Goal: Navigation & Orientation: Find specific page/section

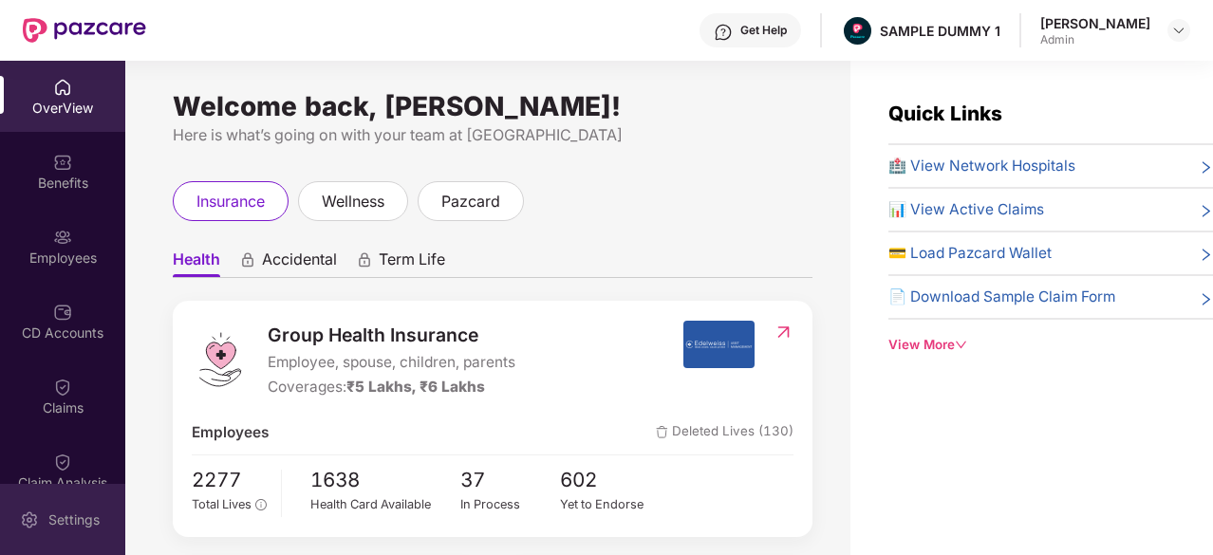
click at [58, 516] on div "Settings" at bounding box center [74, 520] width 63 height 19
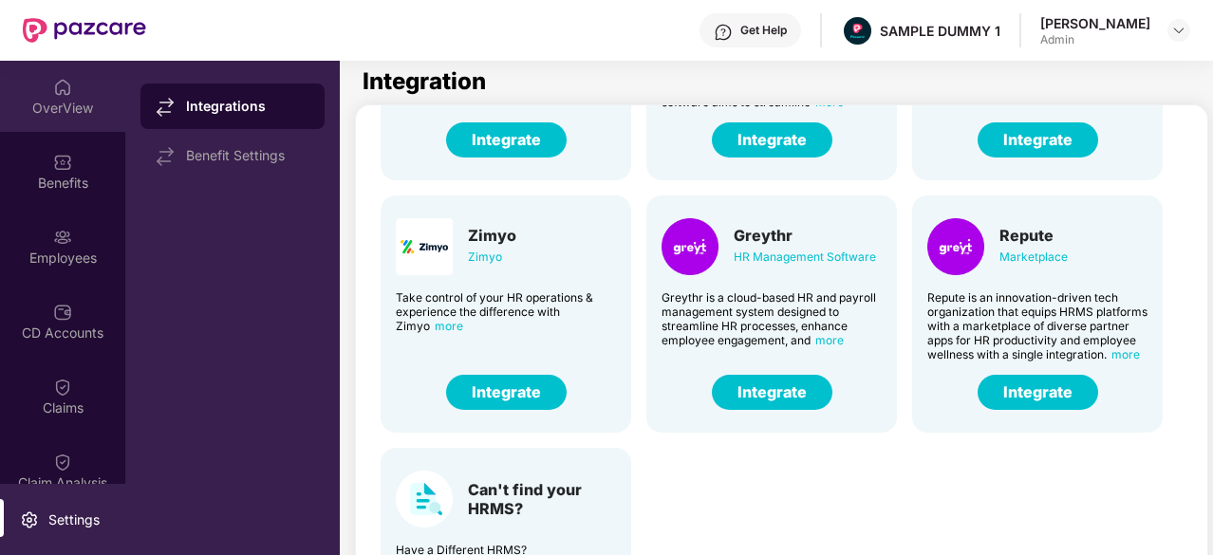
click at [61, 107] on div "OverView" at bounding box center [62, 108] width 125 height 19
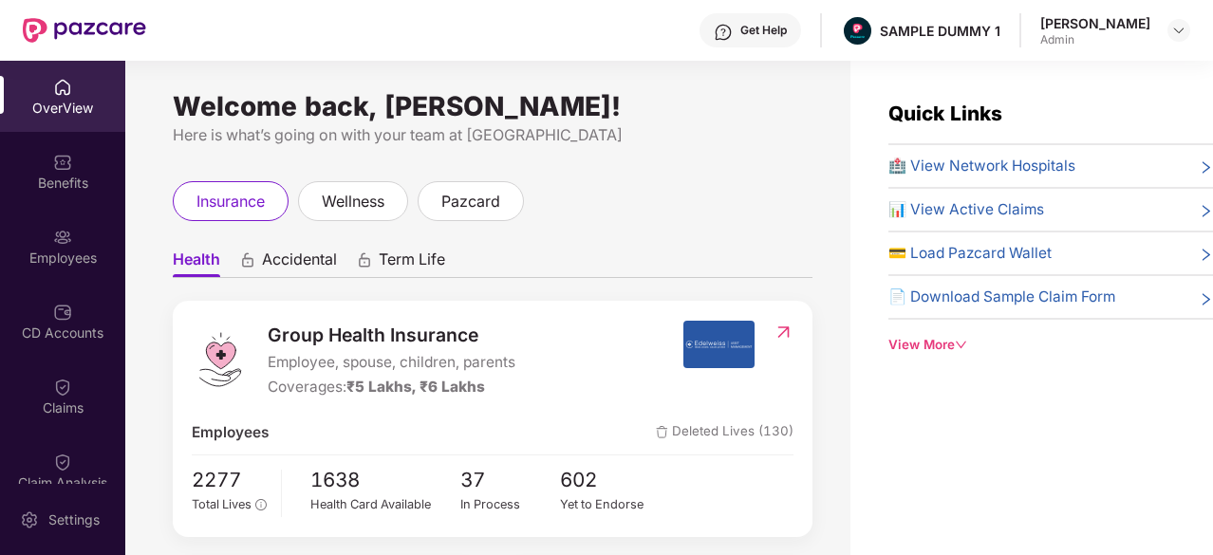
click at [759, 26] on div "Get Help" at bounding box center [751, 30] width 102 height 34
click at [619, 165] on div "Welcome back, [PERSON_NAME]! Here is what’s going on with your team at Pazcare …" at bounding box center [487, 319] width 725 height 517
click at [934, 343] on div "View More" at bounding box center [1051, 345] width 325 height 20
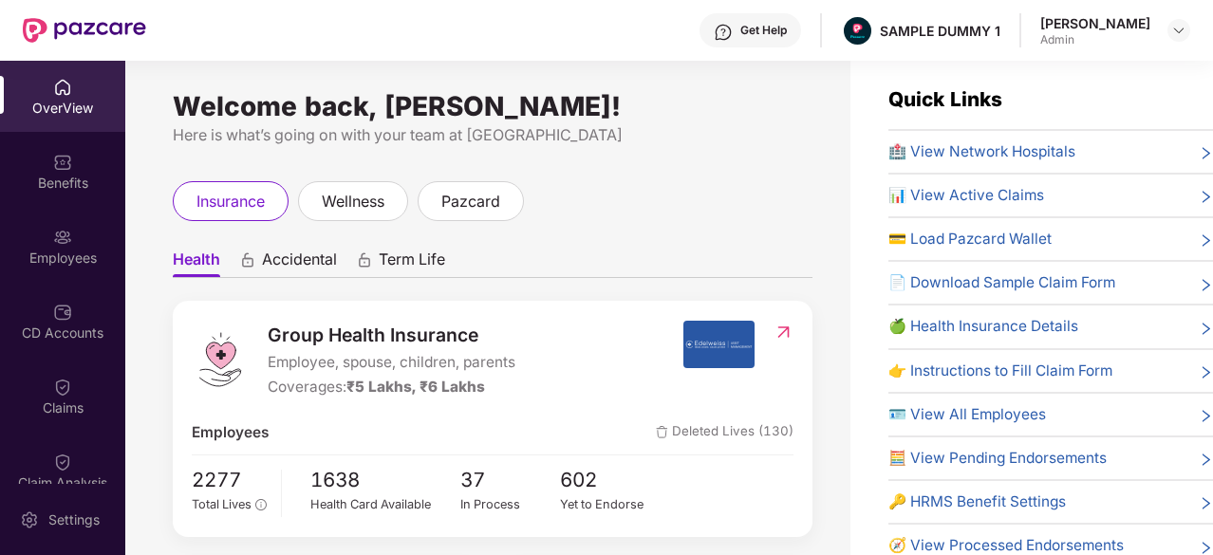
scroll to position [13, 0]
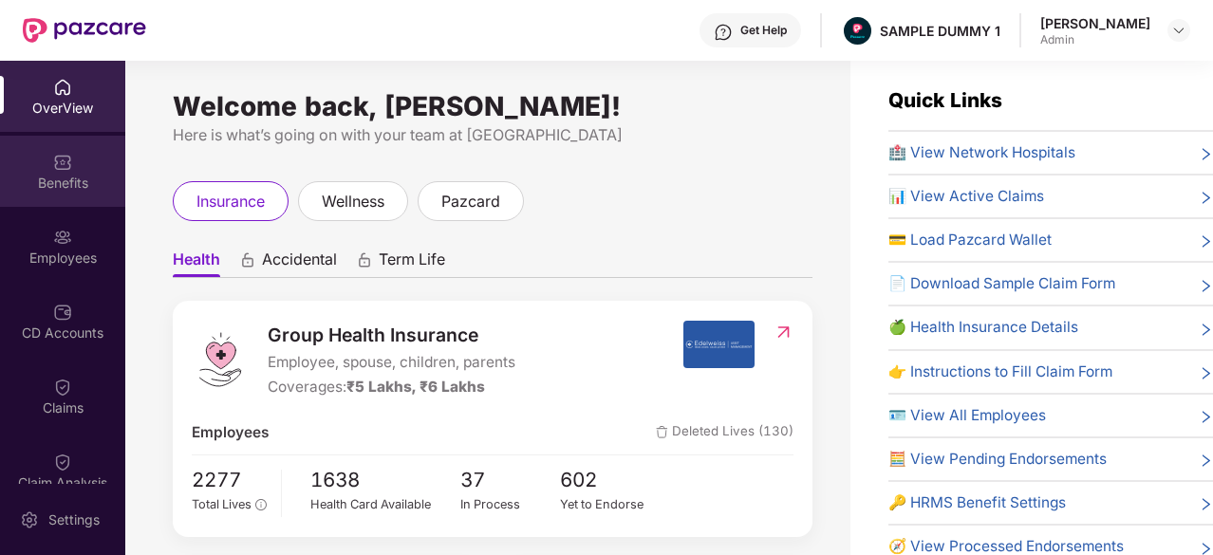
click at [40, 155] on div "Benefits" at bounding box center [62, 171] width 125 height 71
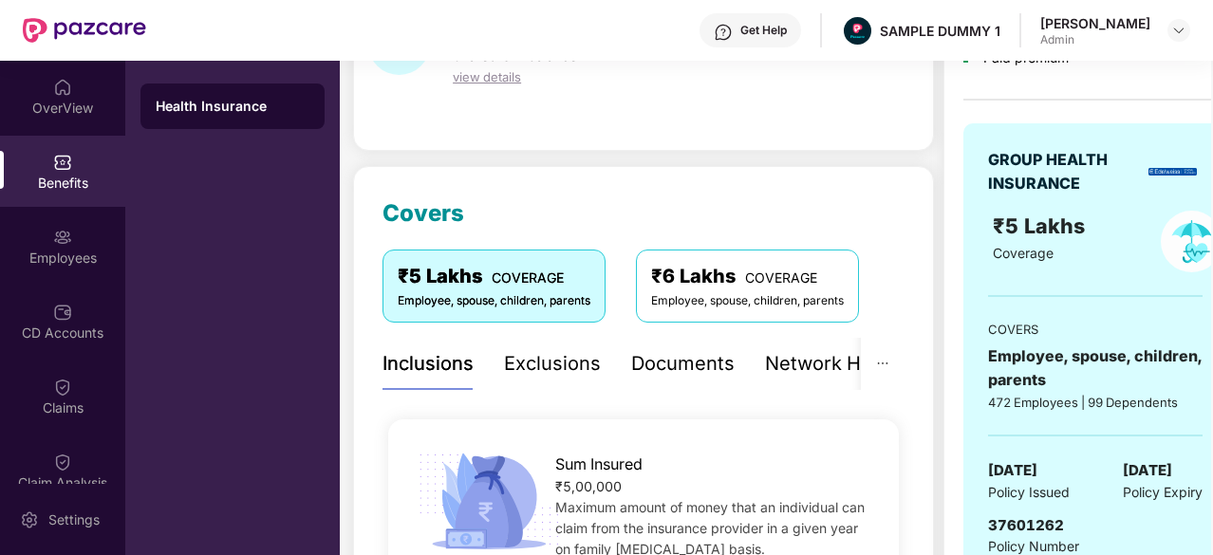
scroll to position [140, 0]
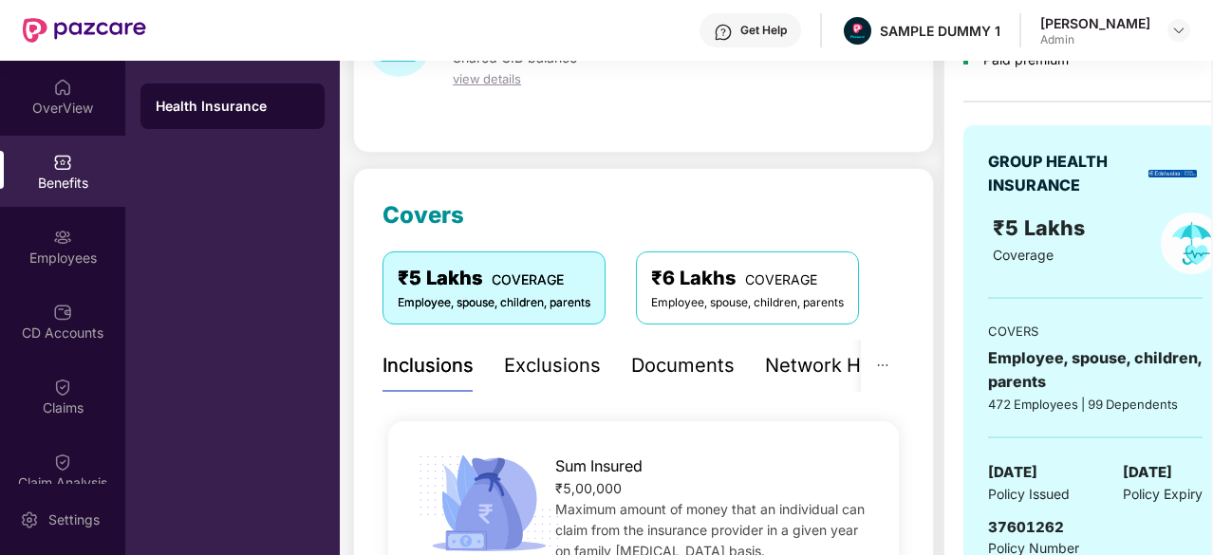
click at [546, 381] on div "Exclusions" at bounding box center [552, 366] width 97 height 52
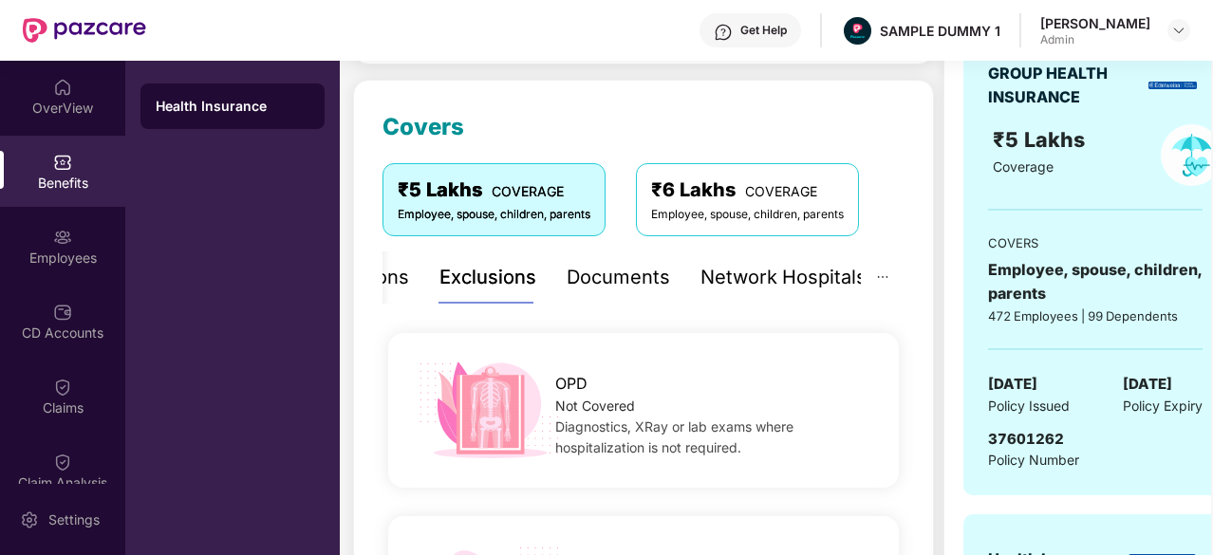
scroll to position [229, 0]
click at [615, 282] on div "Documents" at bounding box center [618, 276] width 103 height 29
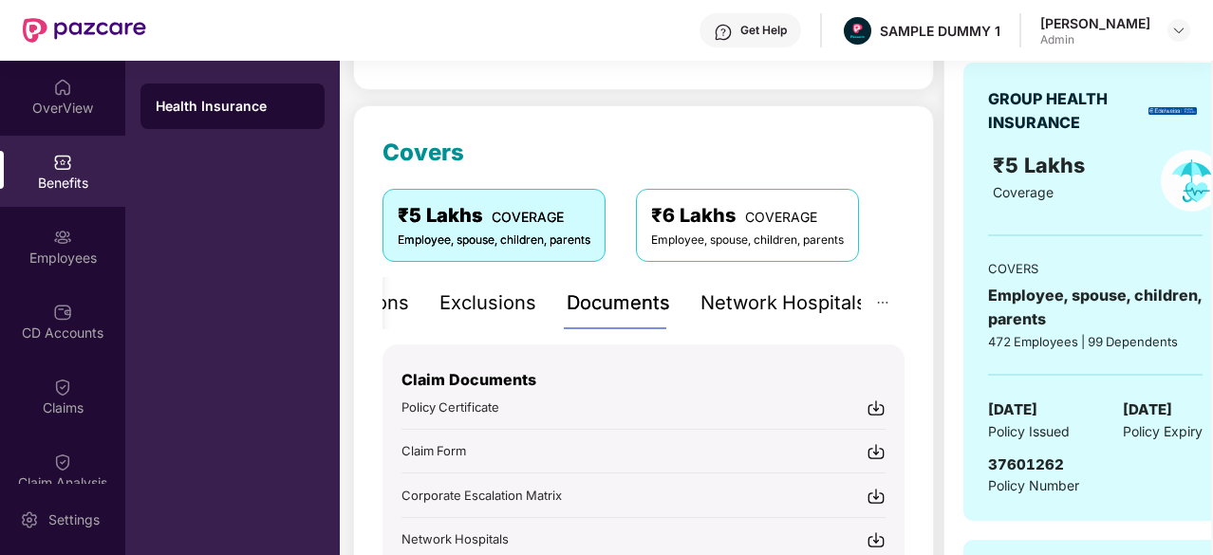
scroll to position [200, 0]
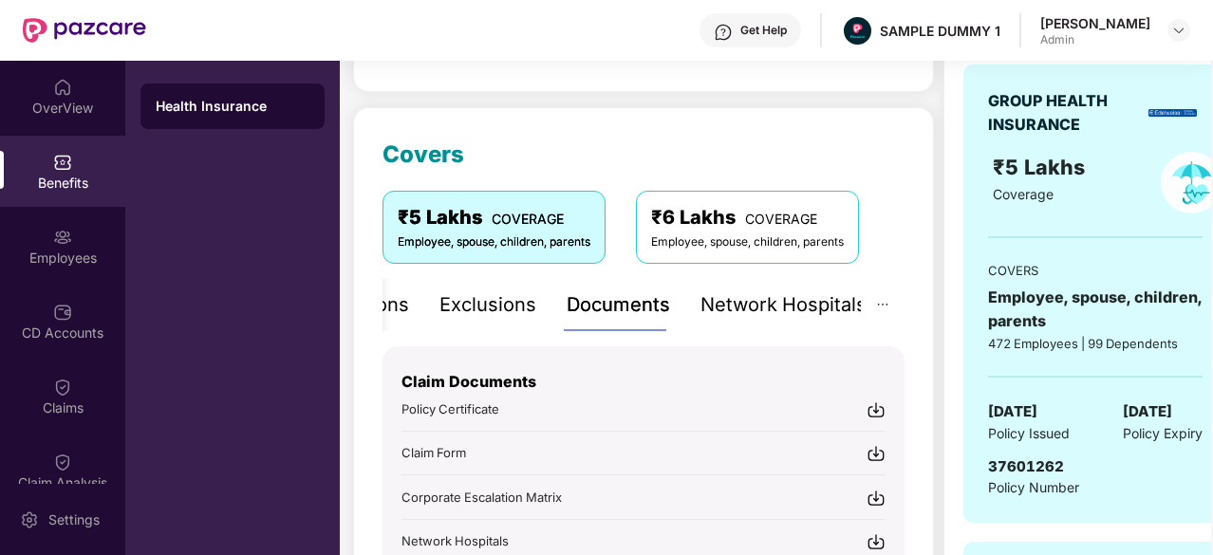
click at [736, 306] on div "Network Hospitals" at bounding box center [784, 305] width 166 height 29
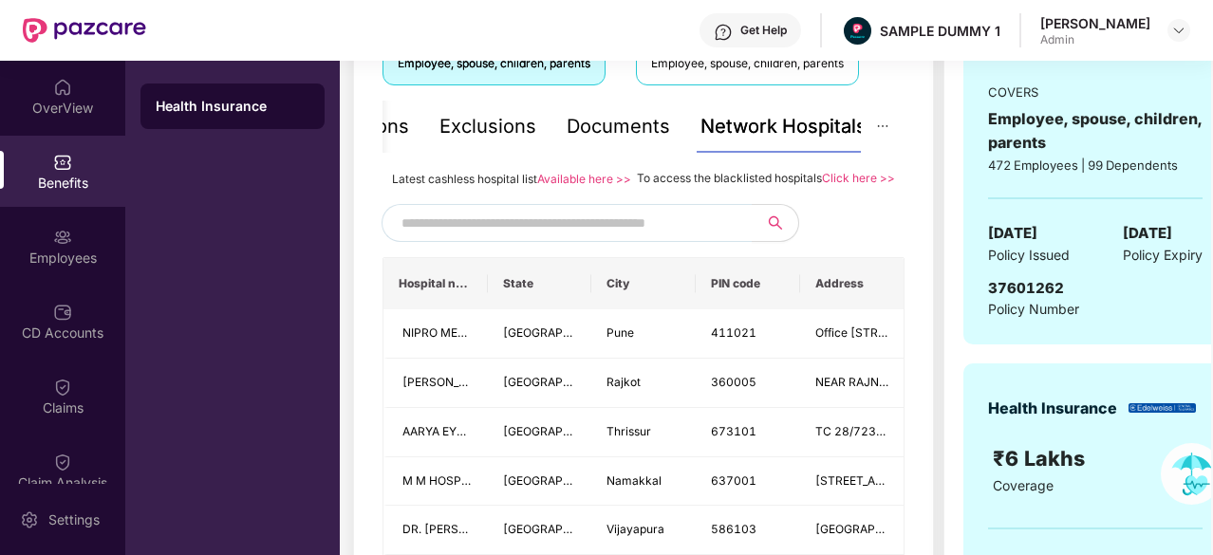
scroll to position [382, 0]
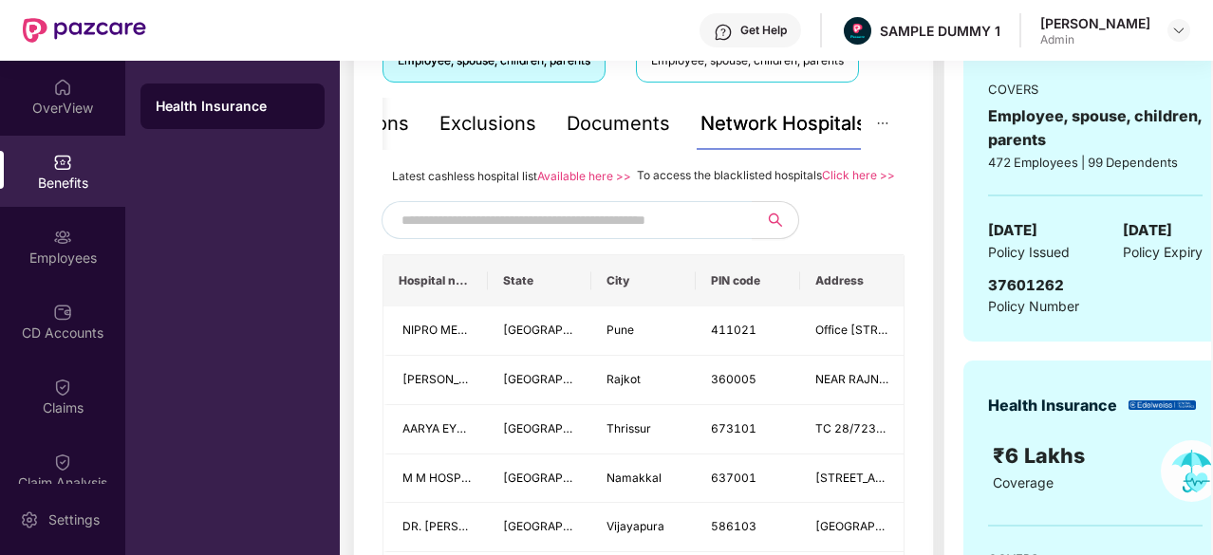
click at [649, 235] on input "text" at bounding box center [564, 220] width 325 height 28
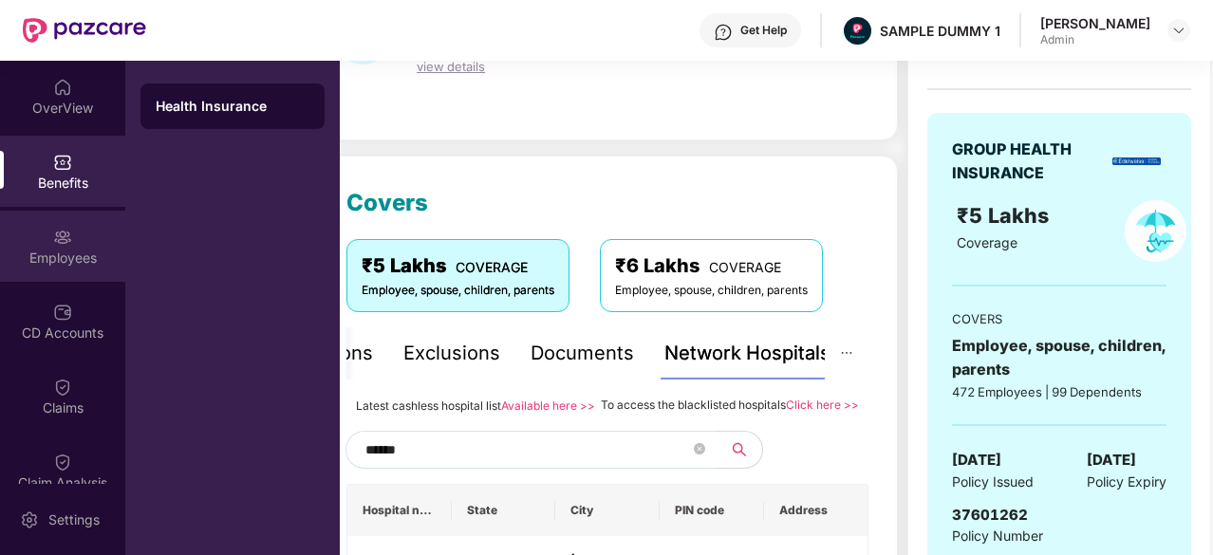
scroll to position [148, 0]
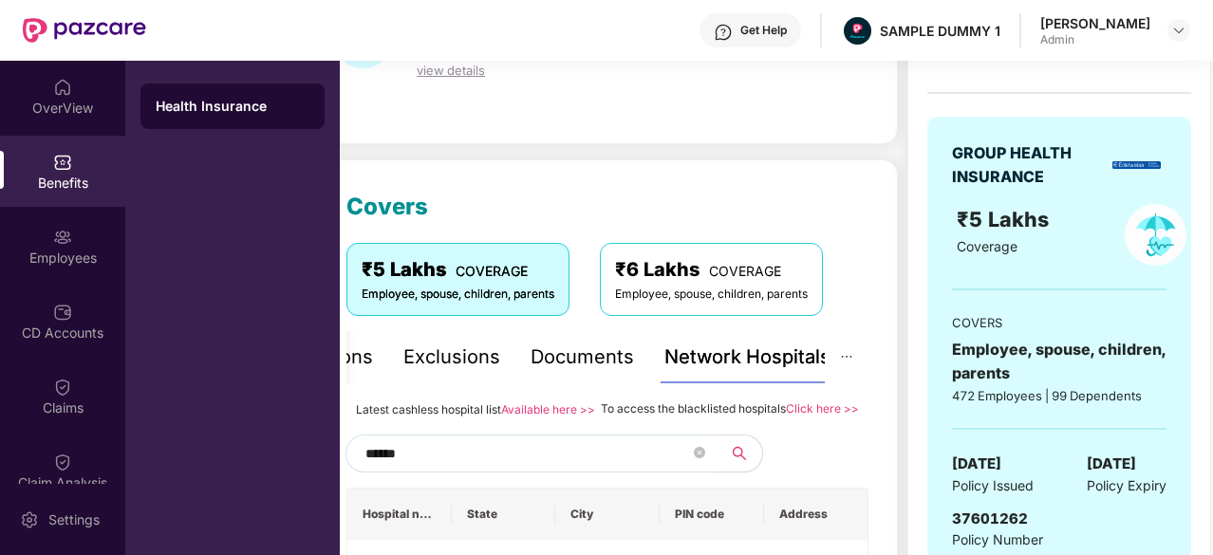
type input "******"
click at [664, 272] on div "₹6 Lakhs COVERAGE" at bounding box center [711, 269] width 193 height 29
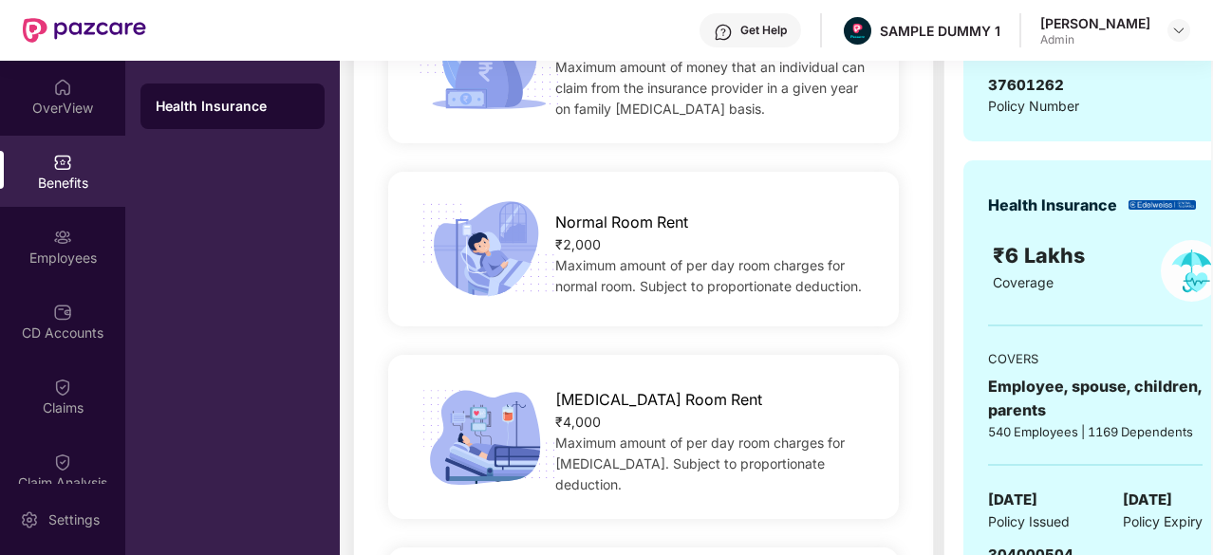
scroll to position [722, 0]
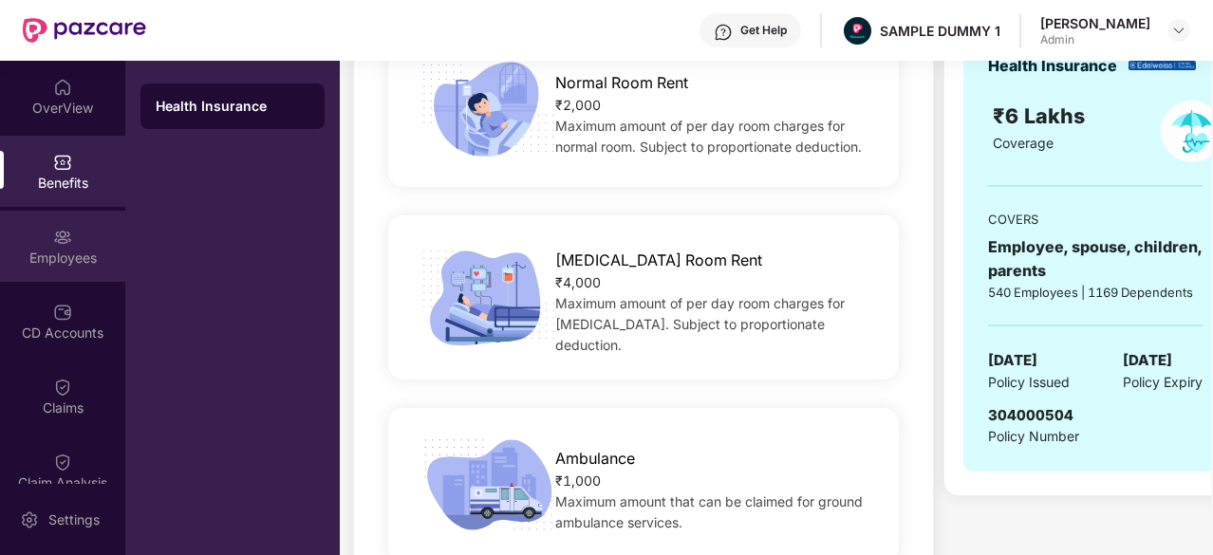
click at [42, 238] on div "Employees" at bounding box center [62, 246] width 125 height 71
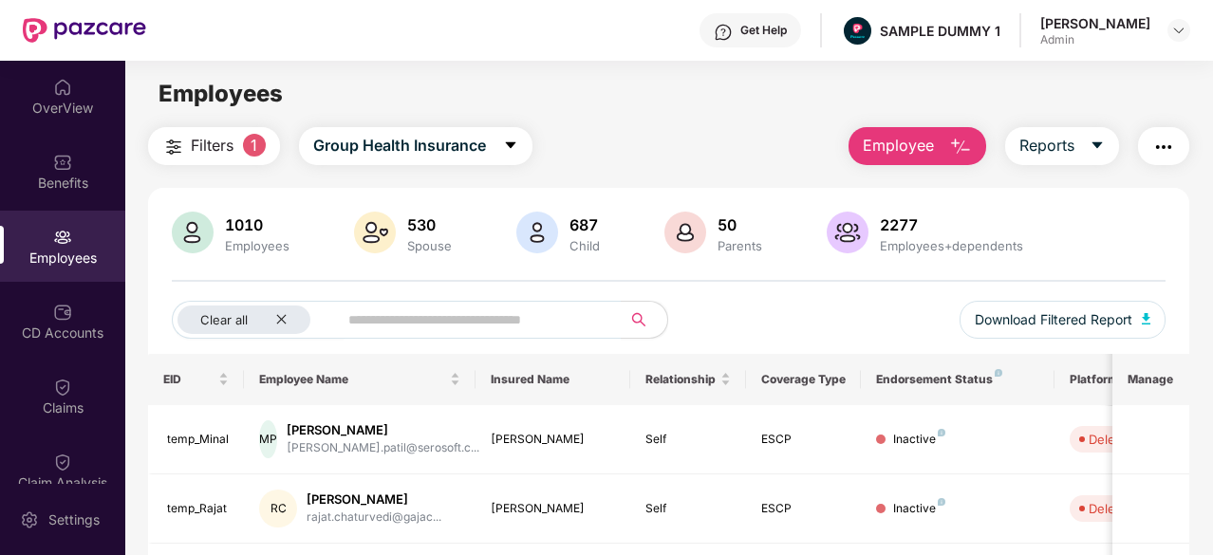
click at [925, 140] on span "Employee" at bounding box center [898, 146] width 71 height 24
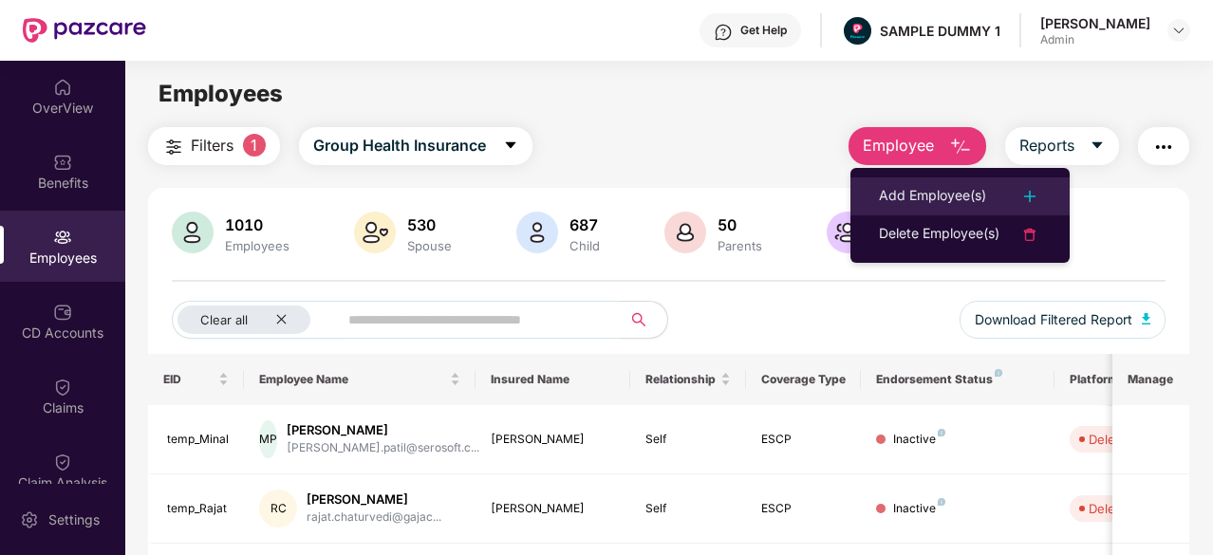
click at [925, 207] on div "Add Employee(s)" at bounding box center [932, 196] width 107 height 23
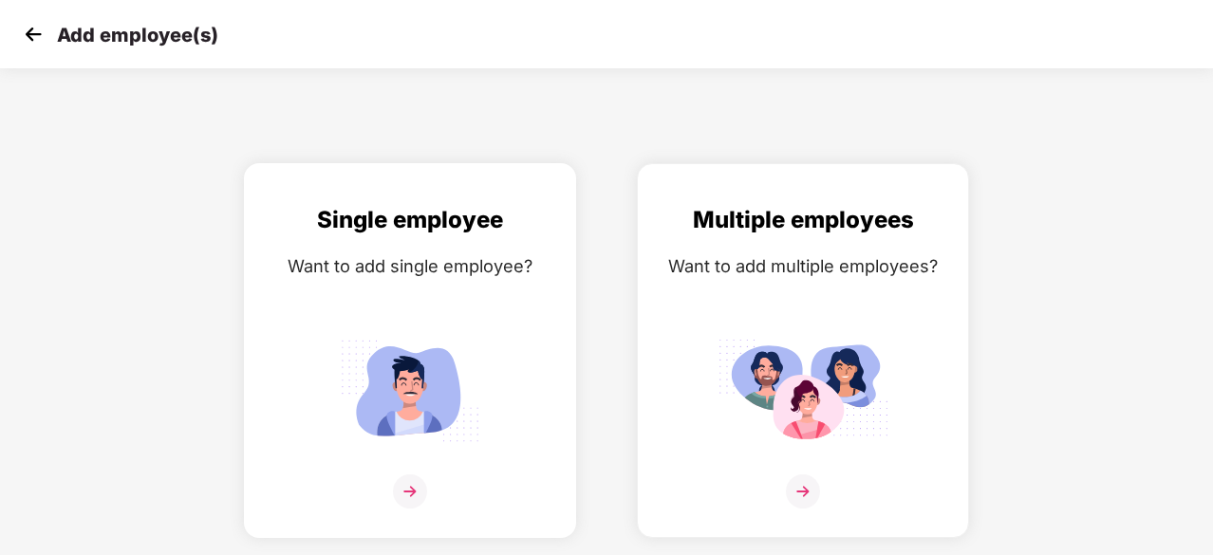
click at [426, 398] on img at bounding box center [410, 390] width 171 height 119
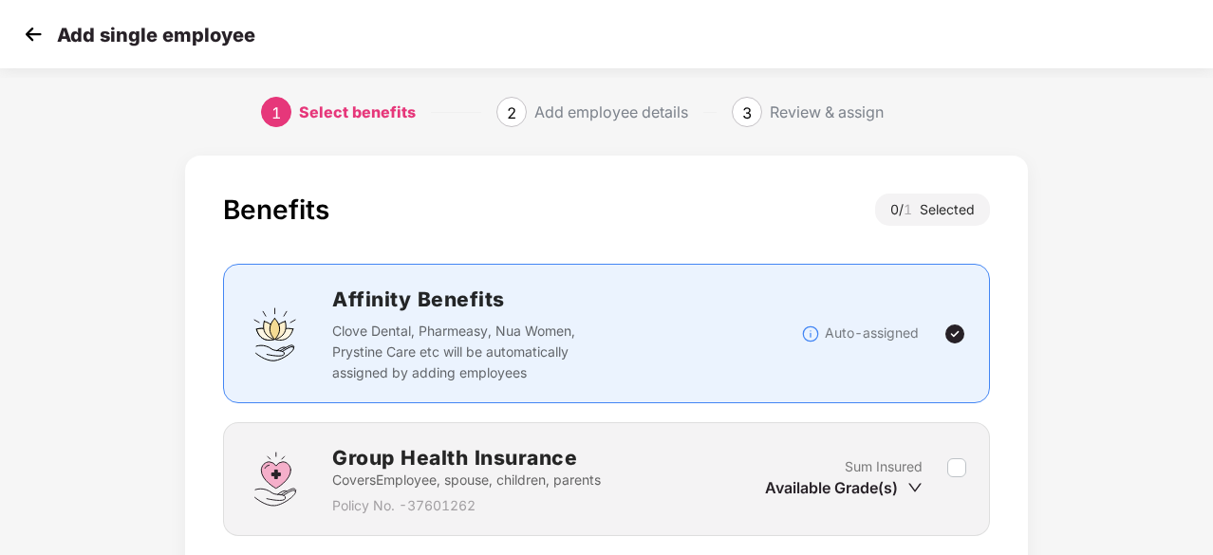
scroll to position [144, 0]
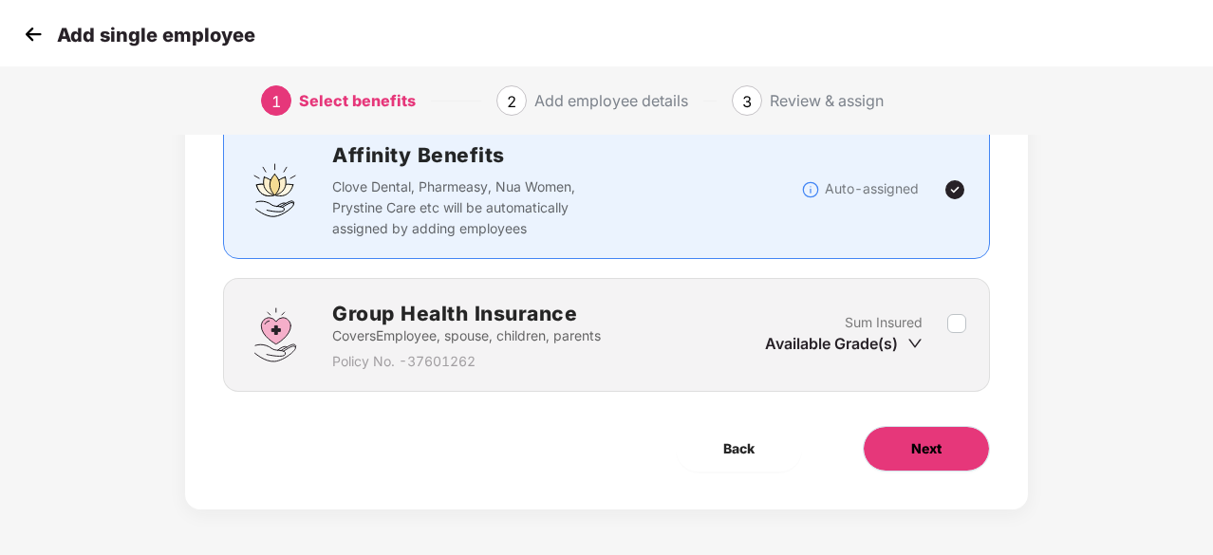
click at [948, 462] on button "Next" at bounding box center [926, 449] width 127 height 46
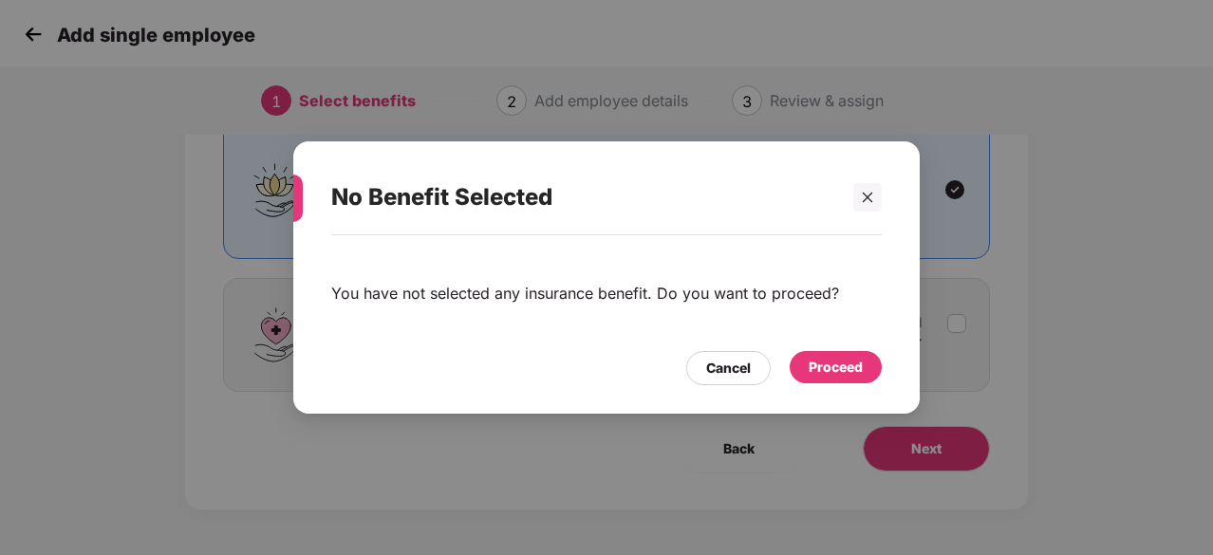
click at [832, 367] on div "Proceed" at bounding box center [836, 367] width 54 height 21
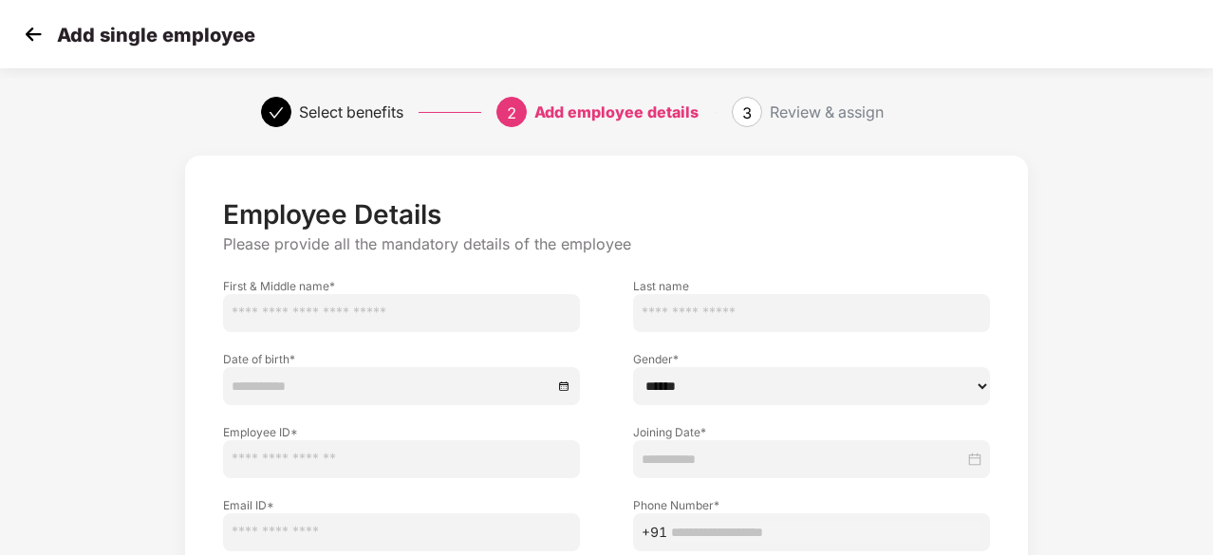
scroll to position [205, 0]
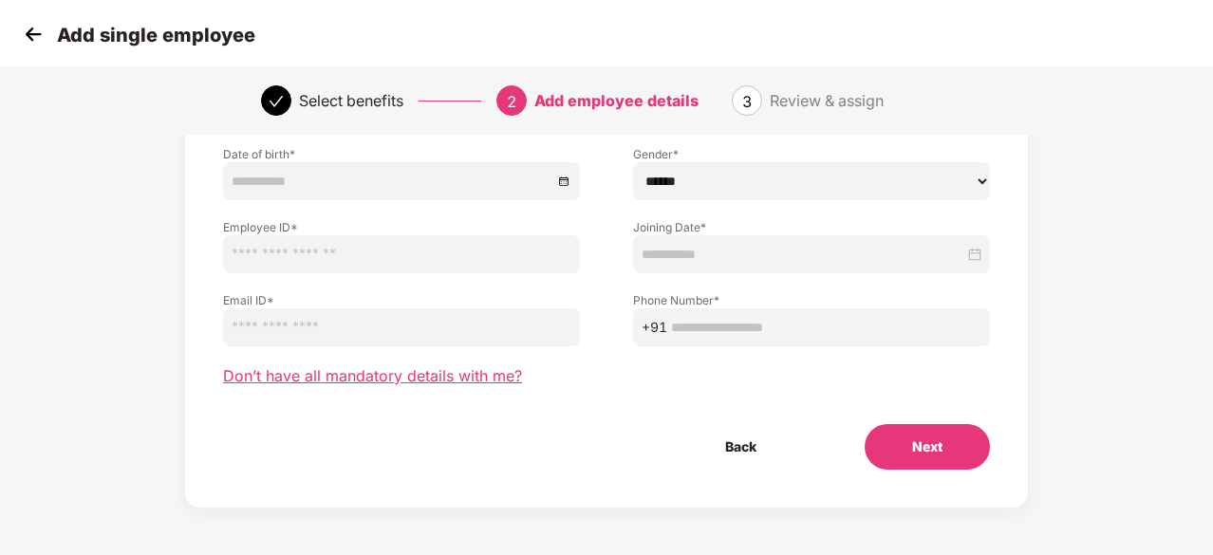
click at [448, 381] on span "Don’t have all mandatory details with me?" at bounding box center [372, 376] width 299 height 20
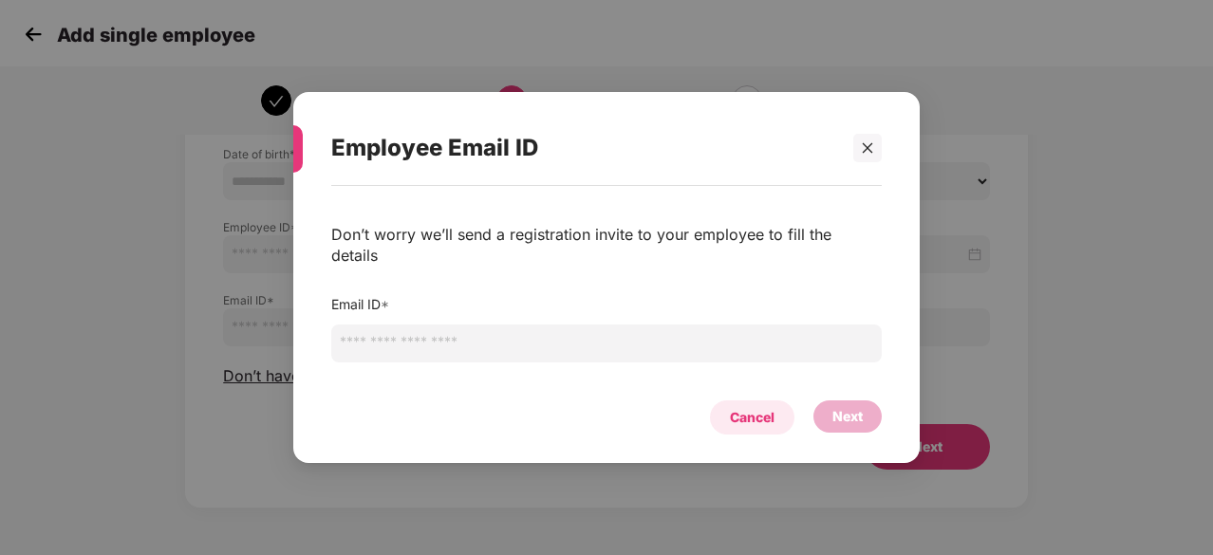
click at [747, 415] on div "Cancel" at bounding box center [752, 417] width 45 height 21
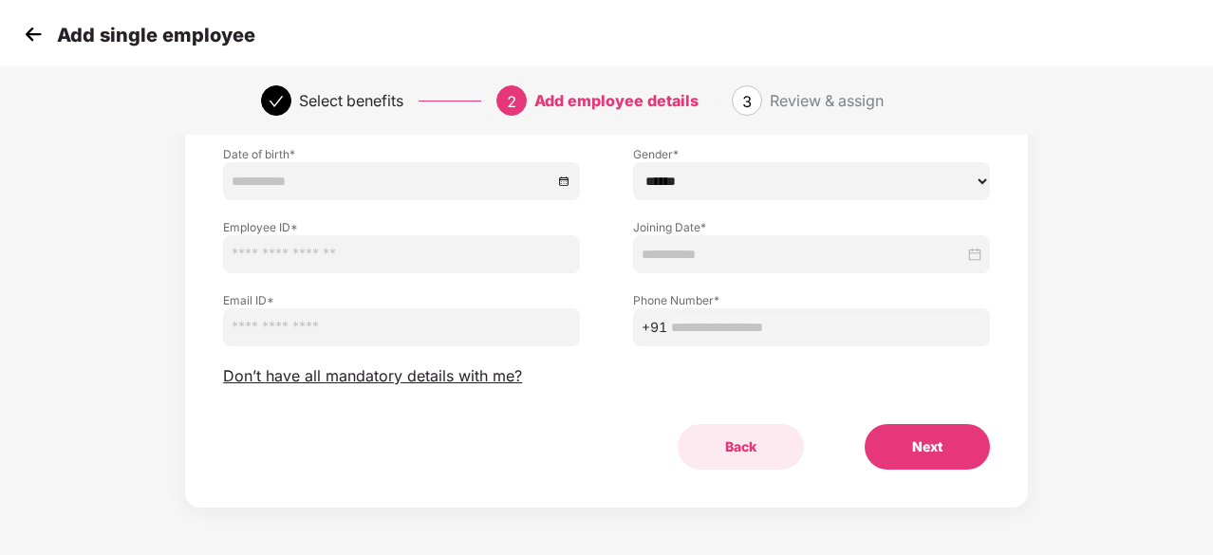
click at [730, 449] on button "Back" at bounding box center [741, 447] width 126 height 46
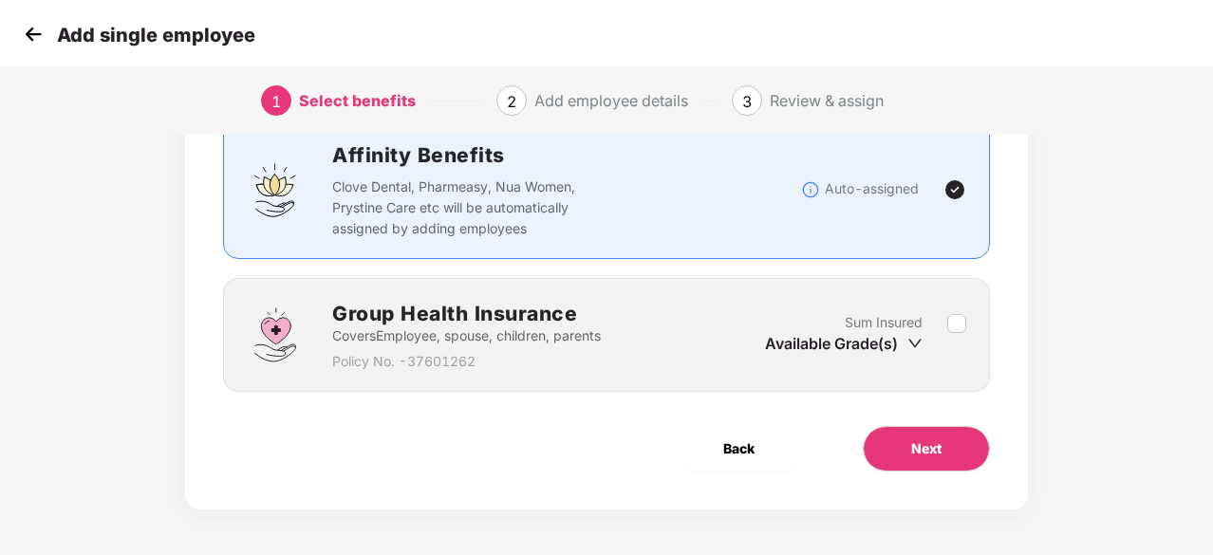
click at [730, 449] on span "Back" at bounding box center [738, 449] width 31 height 21
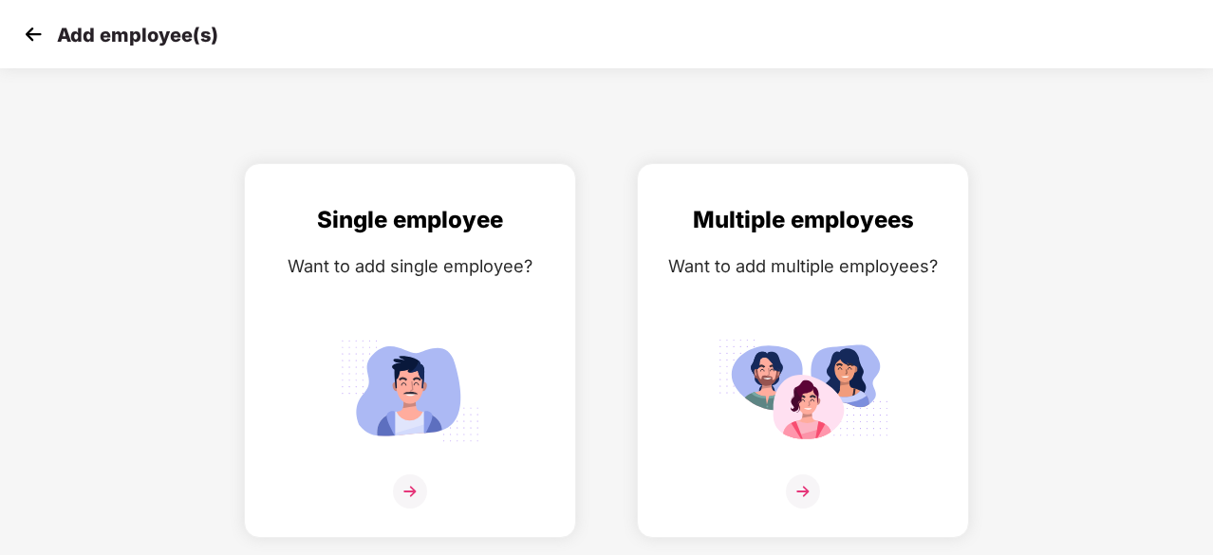
click at [19, 29] on img at bounding box center [33, 34] width 28 height 28
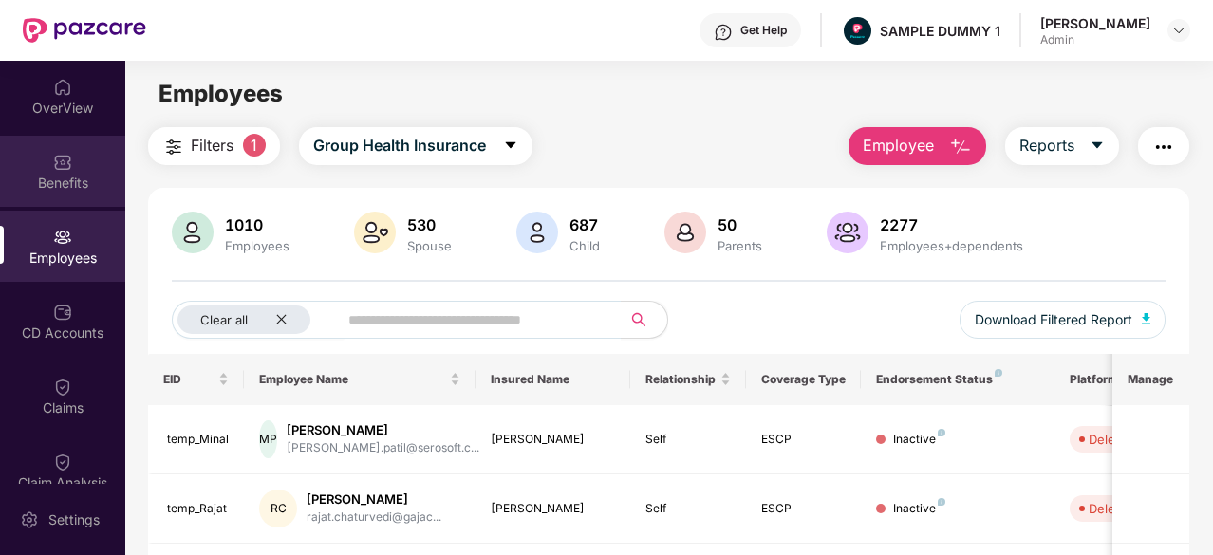
click at [66, 179] on div "Benefits" at bounding box center [62, 183] width 125 height 19
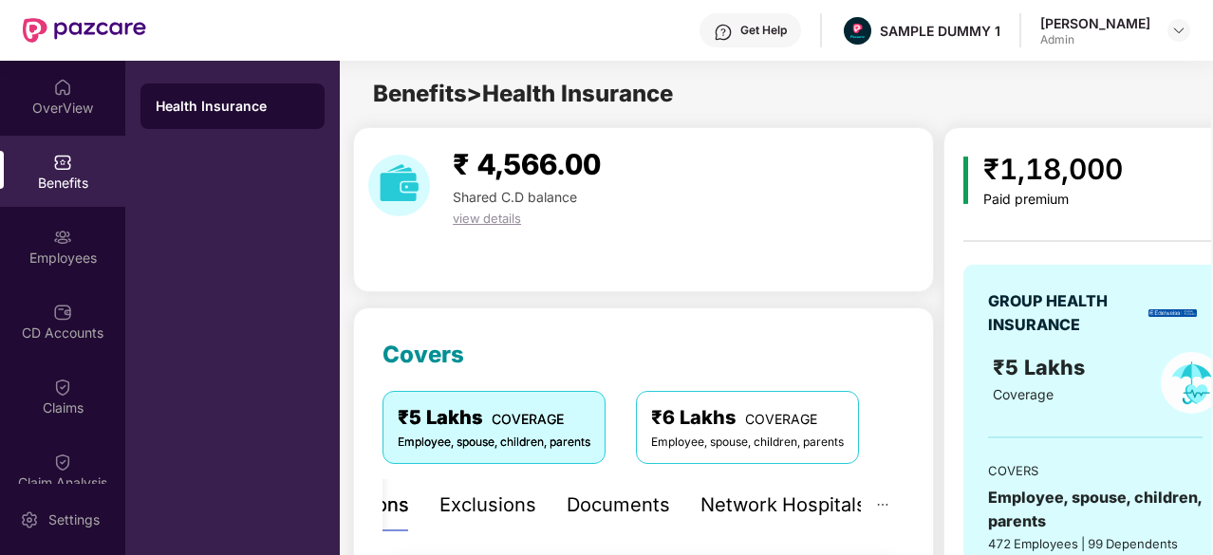
click at [769, 508] on div "Network Hospitals" at bounding box center [784, 505] width 166 height 29
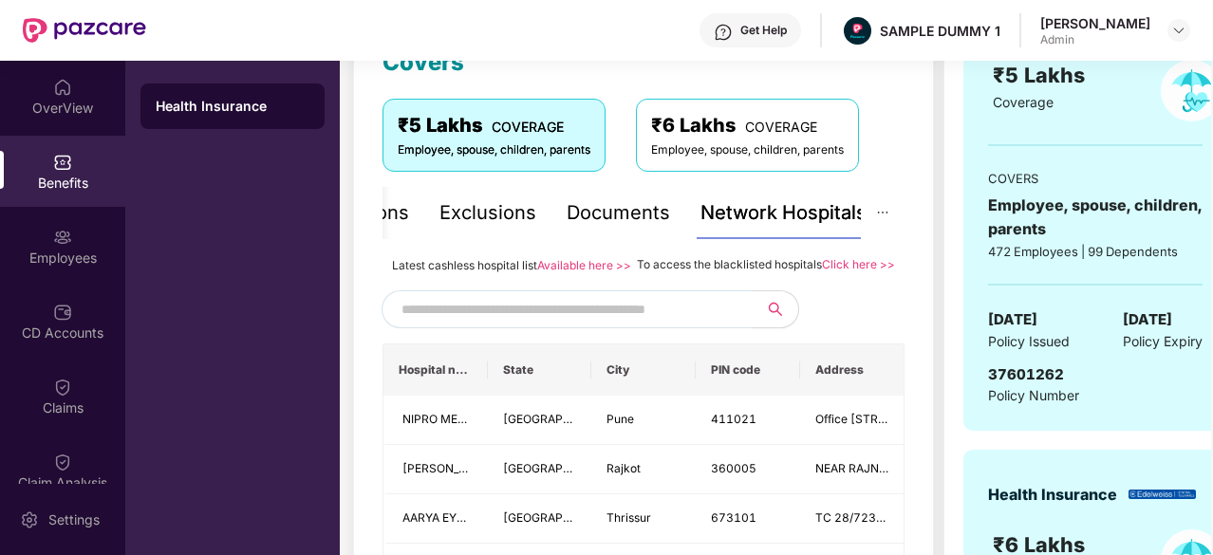
scroll to position [311, 0]
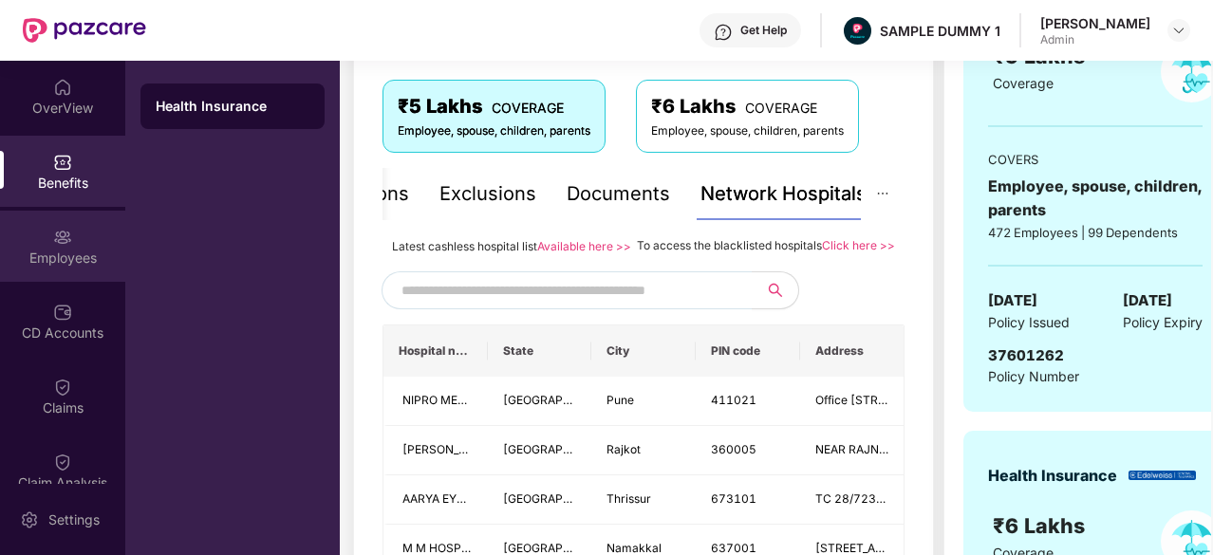
click at [18, 260] on div "Employees" at bounding box center [62, 258] width 125 height 19
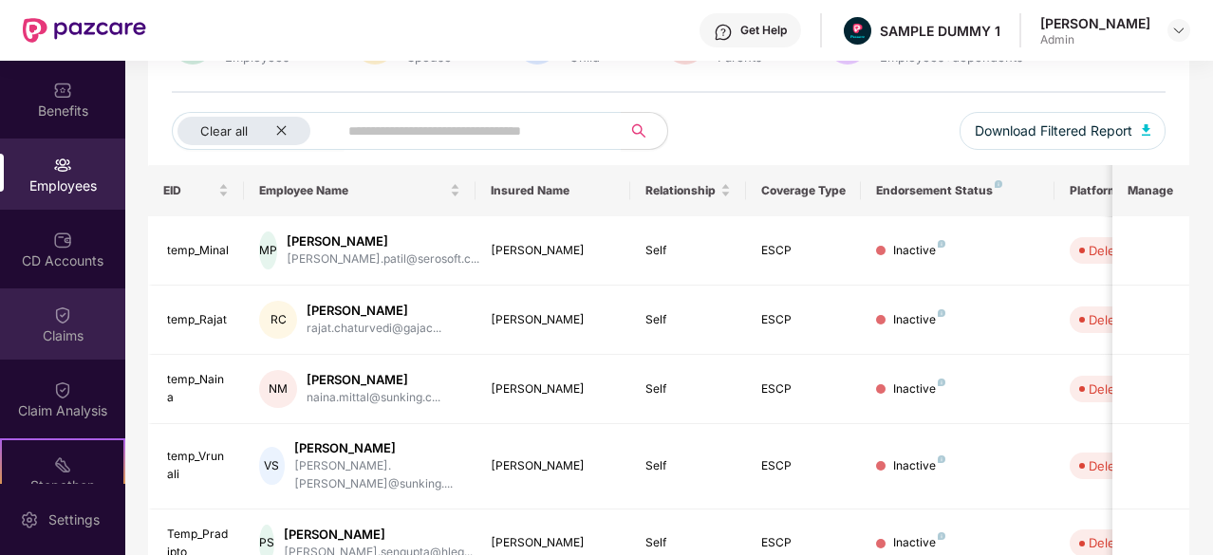
scroll to position [81, 0]
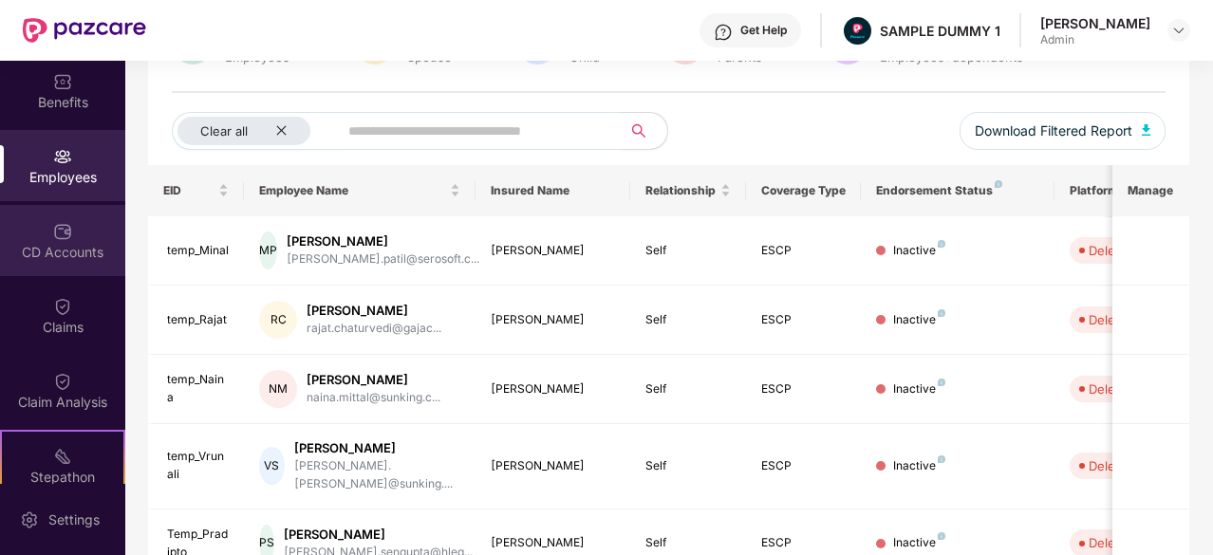
click at [56, 245] on div "CD Accounts" at bounding box center [62, 252] width 125 height 19
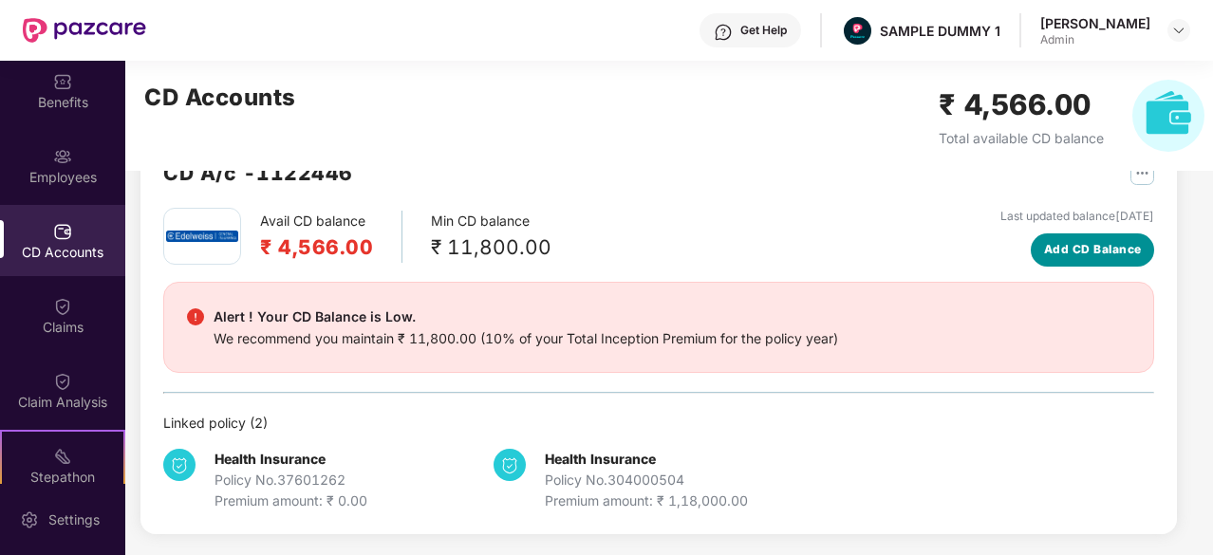
click at [1073, 252] on span "Add CD Balance" at bounding box center [1093, 250] width 98 height 18
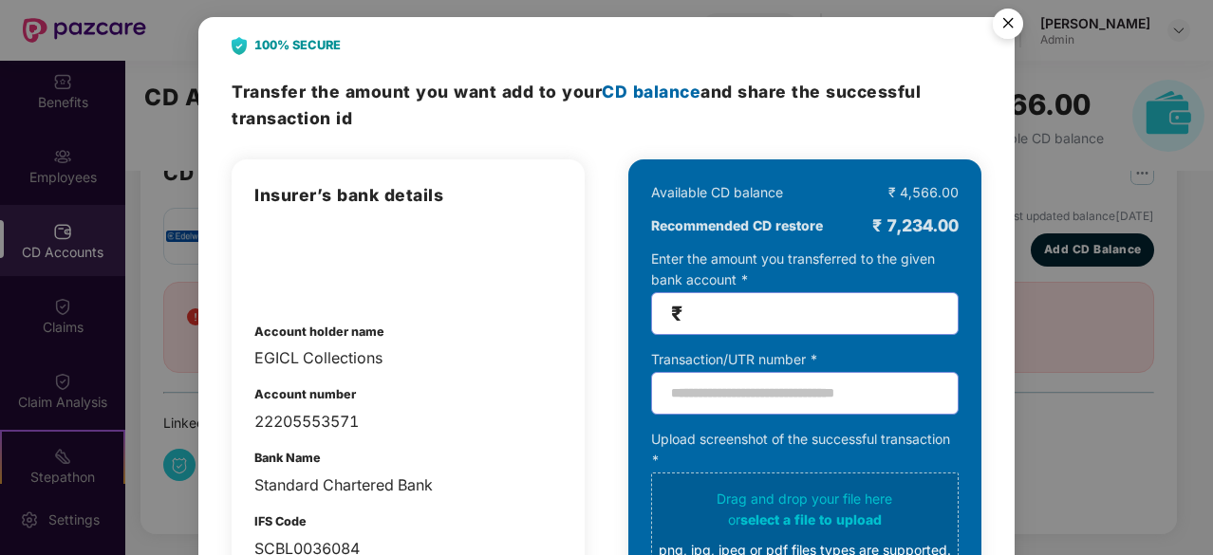
scroll to position [13, 0]
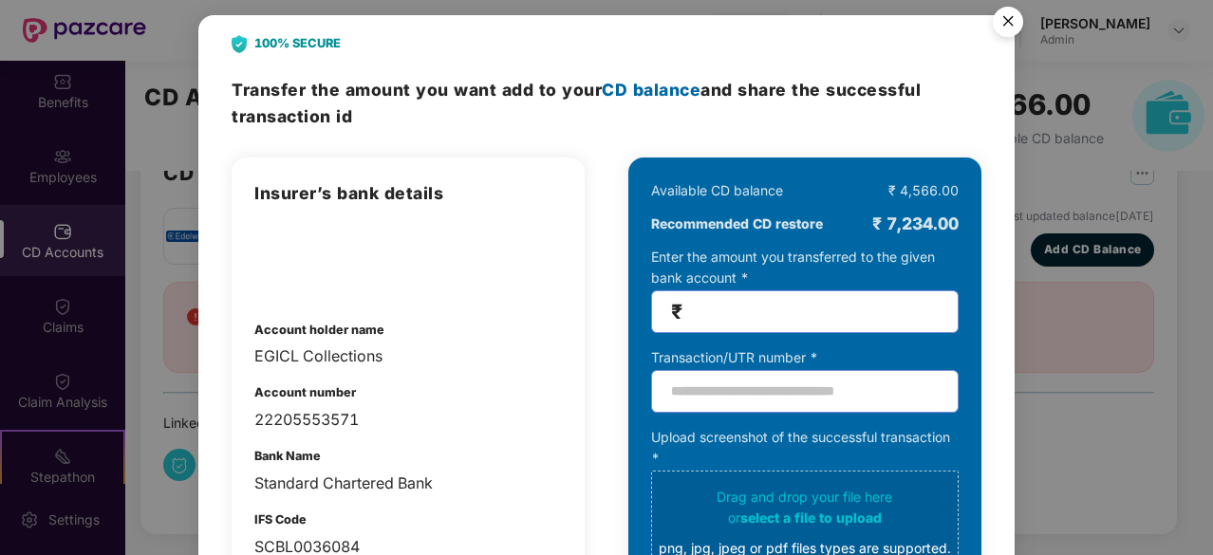
click at [1004, 19] on img "Close" at bounding box center [1008, 24] width 53 height 53
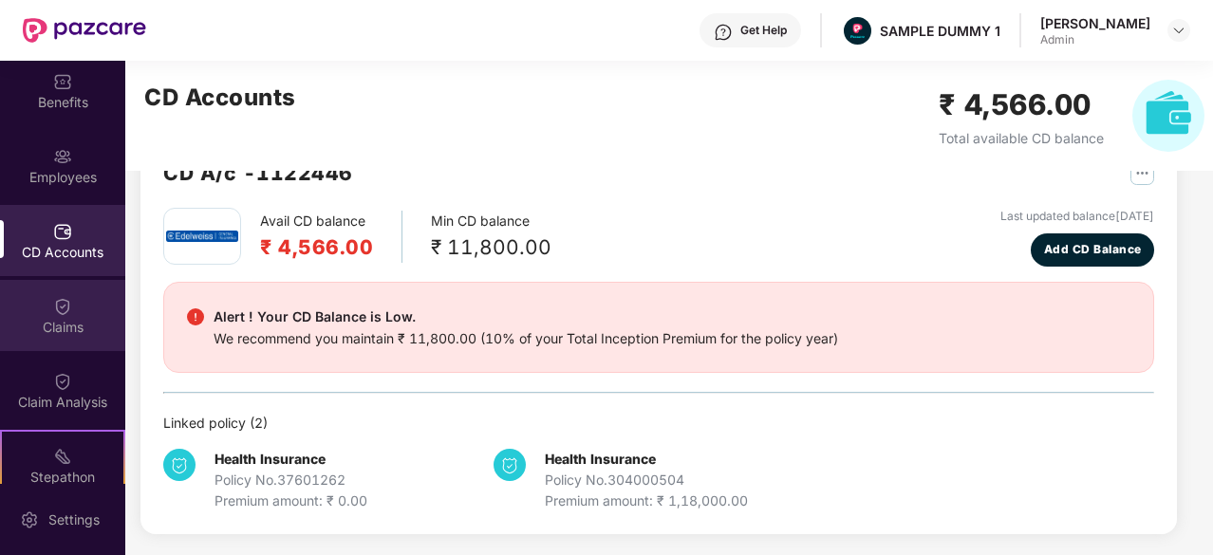
click at [66, 300] on img at bounding box center [62, 306] width 19 height 19
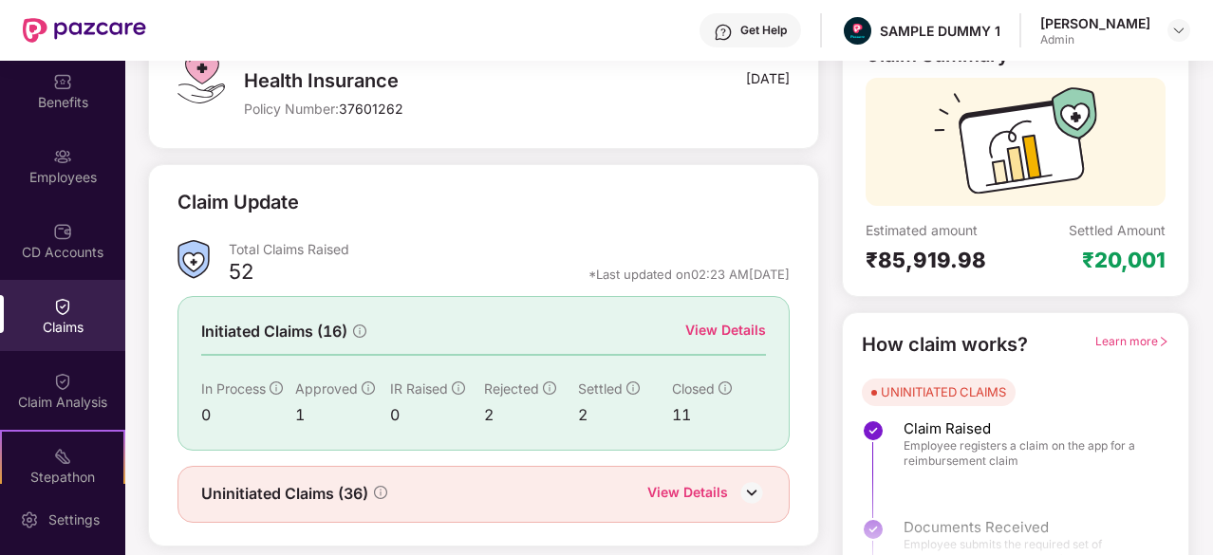
scroll to position [150, 0]
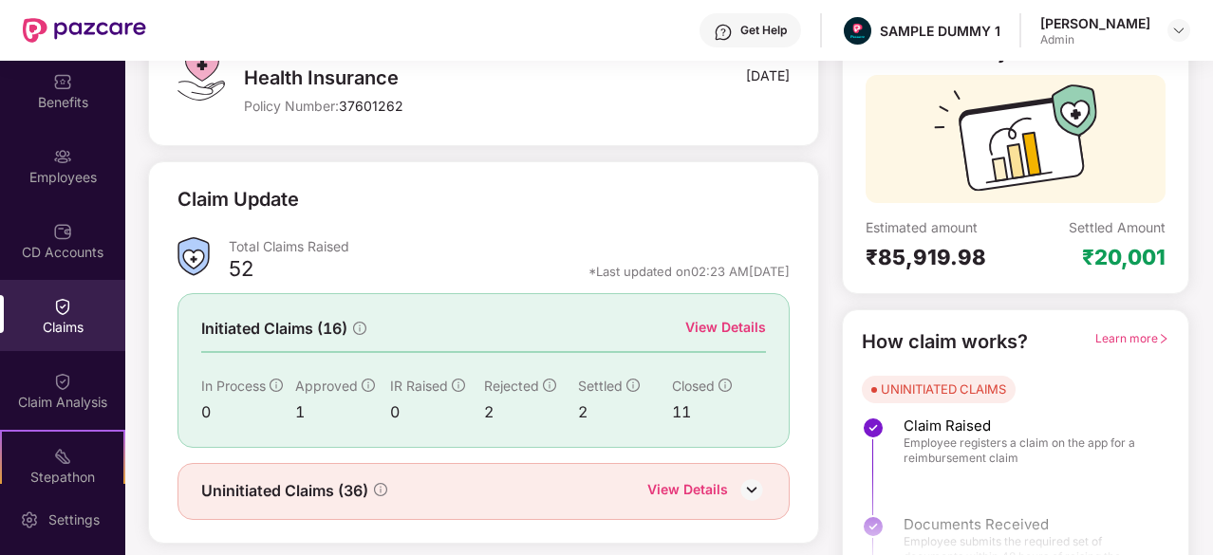
click at [733, 333] on div "View Details" at bounding box center [725, 327] width 81 height 21
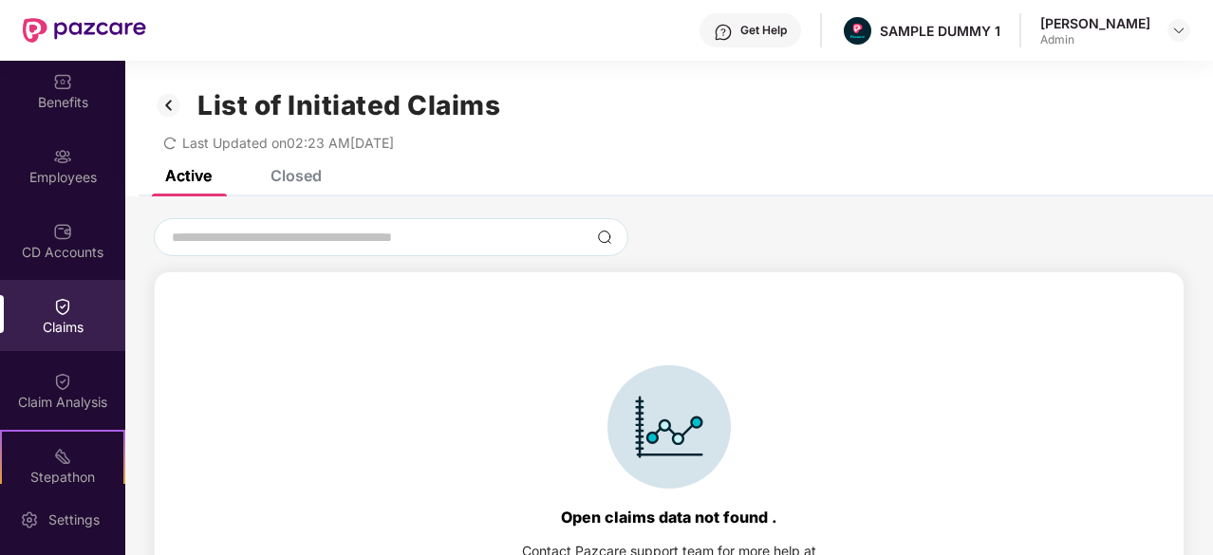
click at [282, 171] on div "Closed" at bounding box center [296, 175] width 51 height 19
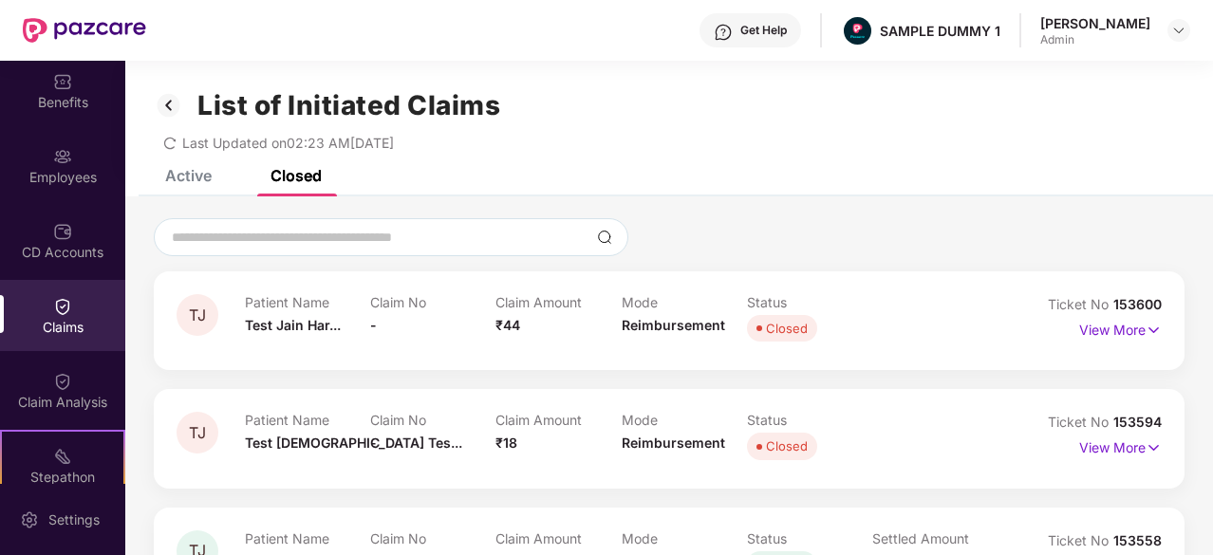
click at [157, 103] on img at bounding box center [169, 105] width 30 height 32
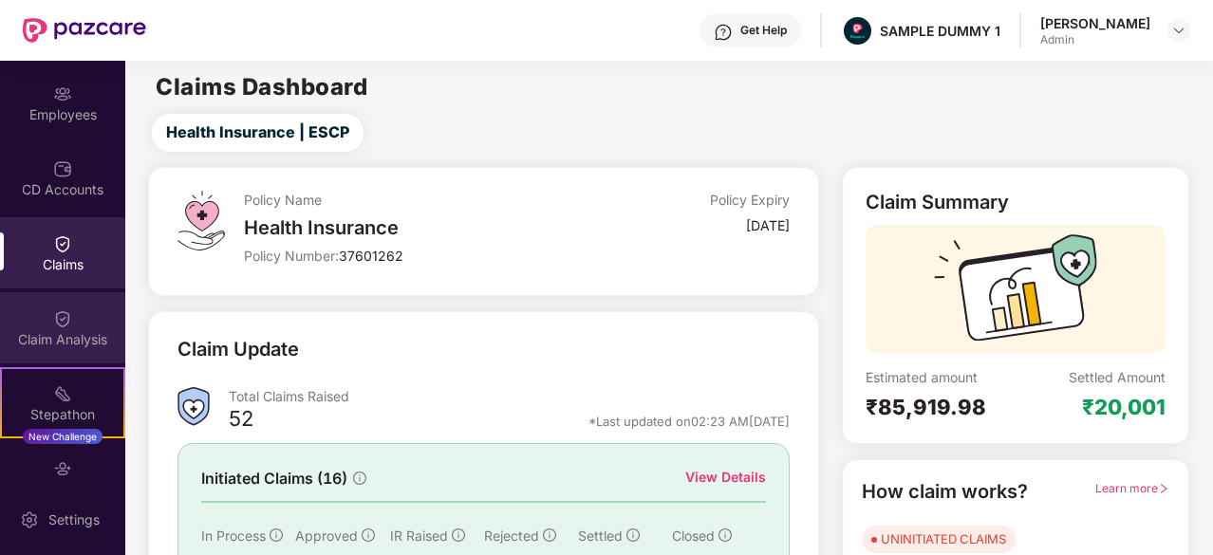
scroll to position [145, 0]
click at [57, 344] on div "Claim Analysis" at bounding box center [62, 338] width 125 height 19
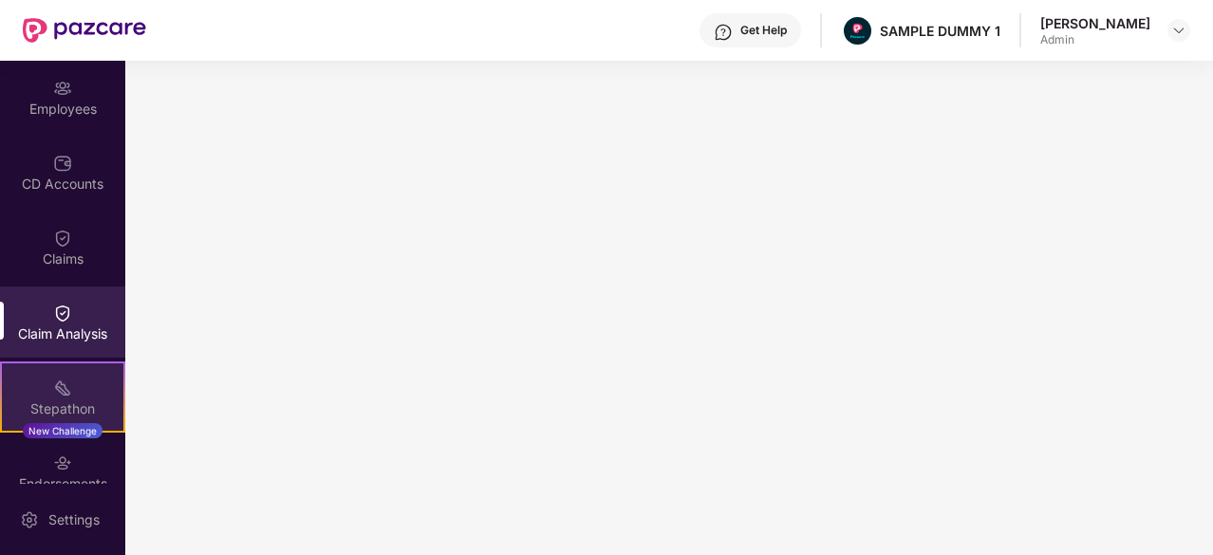
scroll to position [326, 0]
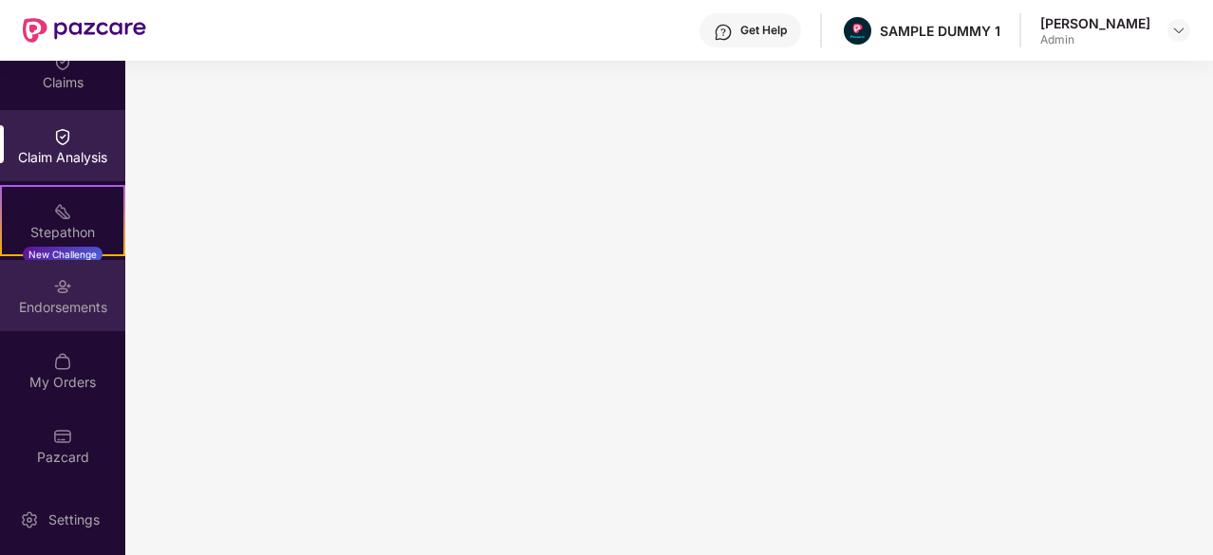
click at [74, 314] on div "Endorsements" at bounding box center [62, 307] width 125 height 19
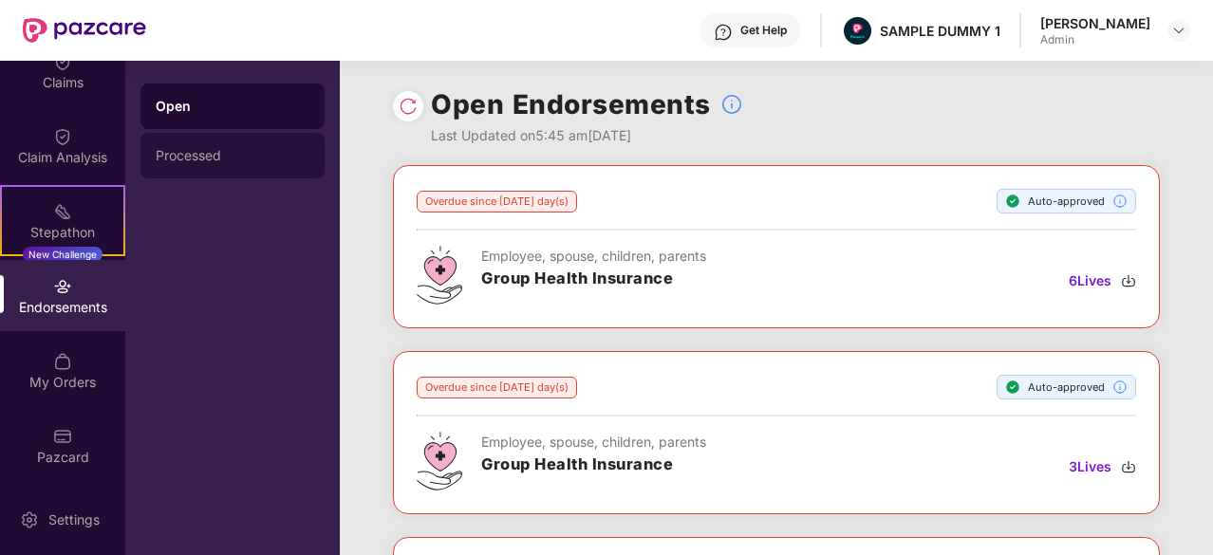
click at [264, 145] on div "Processed" at bounding box center [233, 156] width 184 height 46
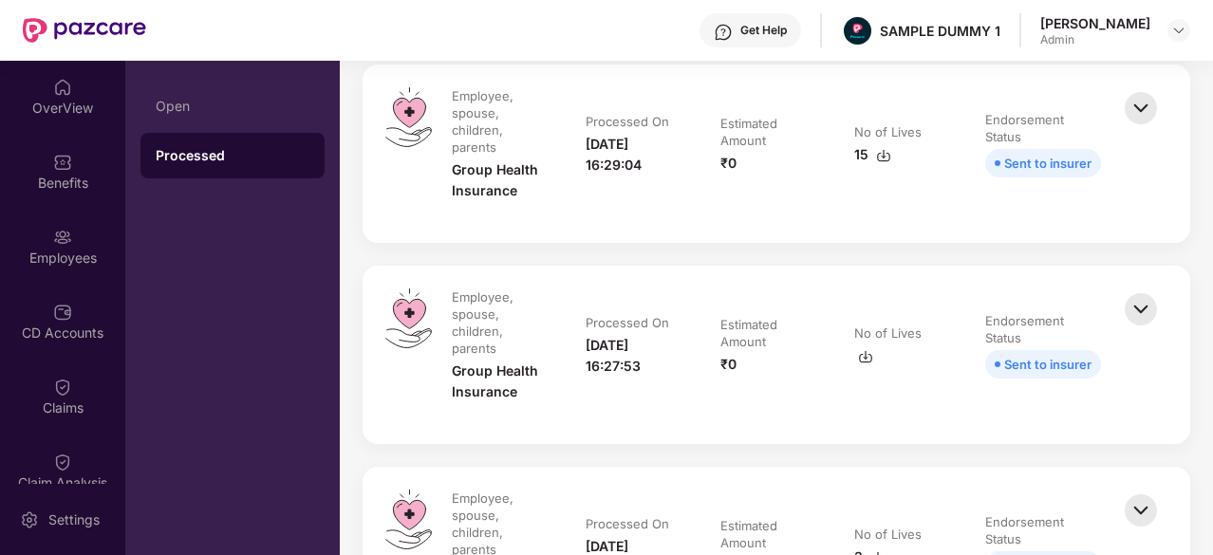
scroll to position [139, 0]
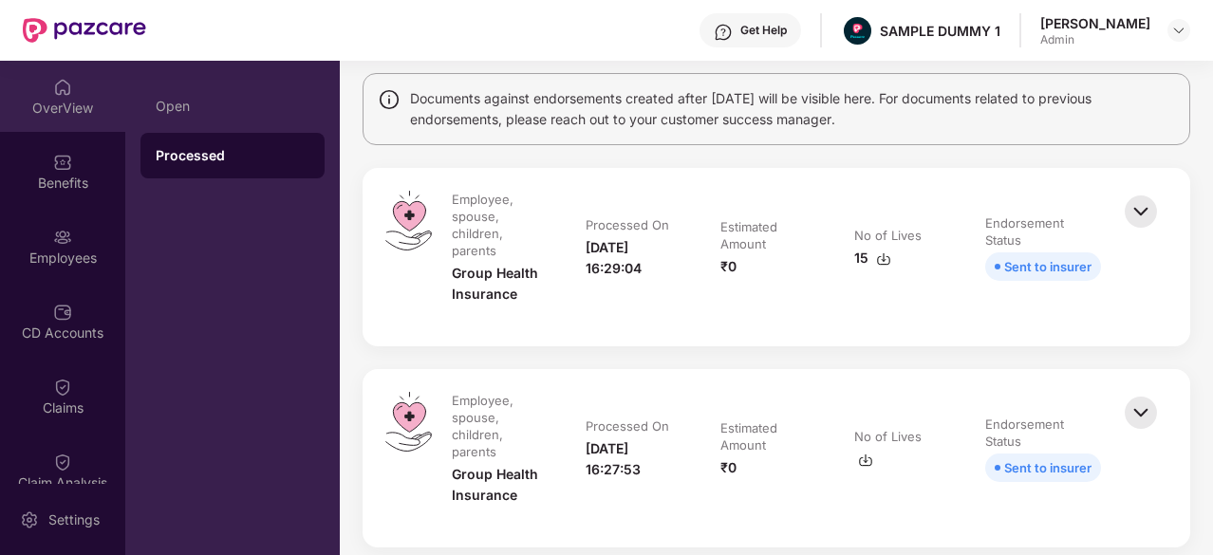
click at [59, 105] on div "OverView" at bounding box center [62, 108] width 125 height 19
